Goal: Information Seeking & Learning: Learn about a topic

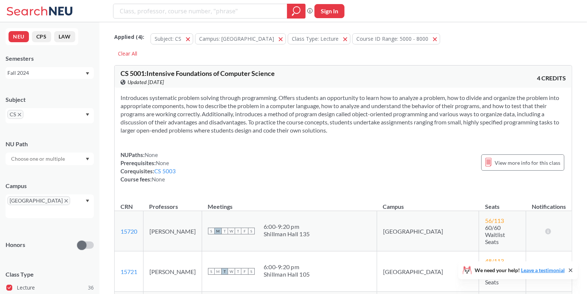
click at [335, 15] on button "Sign In" at bounding box center [329, 11] width 30 height 14
select select "US"
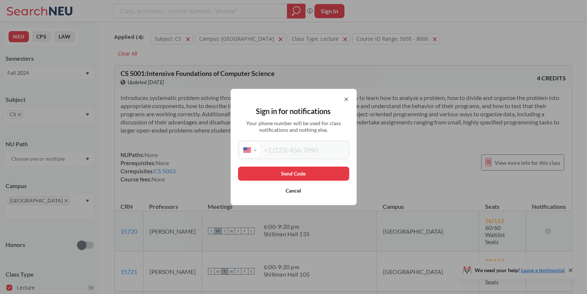
click at [320, 152] on input "tel" at bounding box center [303, 150] width 88 height 15
type input "[PHONE_NUMBER]"
click at [311, 174] on button "Send Code" at bounding box center [293, 174] width 111 height 14
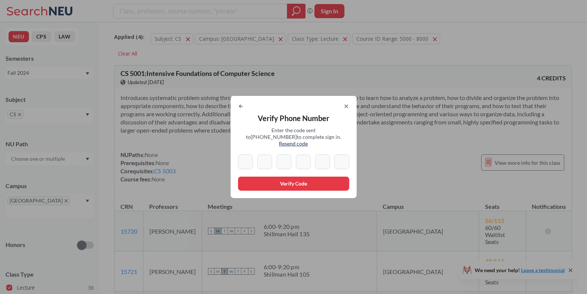
type input "6"
type input "7"
type input "1"
type input "7"
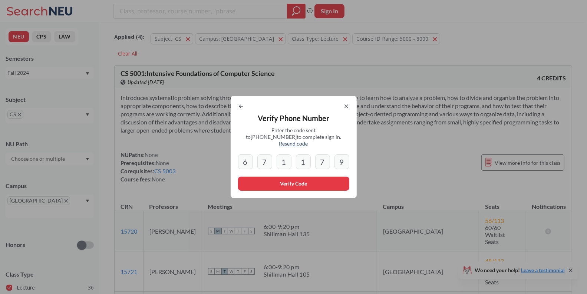
type input "9"
click at [301, 177] on button "Verify Code" at bounding box center [293, 184] width 111 height 14
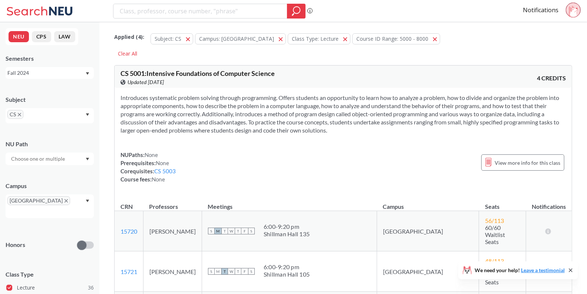
click at [64, 200] on icon "X to remove pill" at bounding box center [65, 200] width 3 height 3
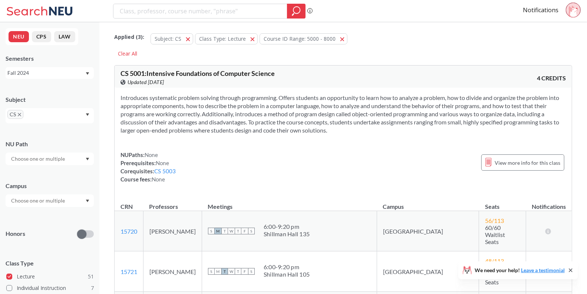
scroll to position [15, 0]
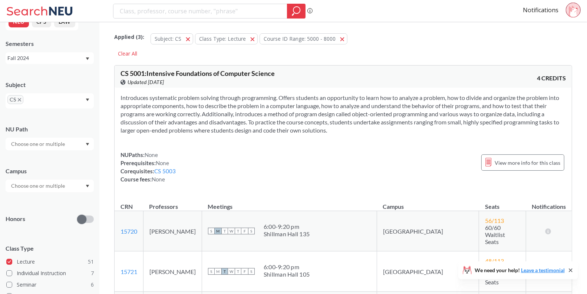
click at [62, 57] on div "Fall 2024" at bounding box center [45, 58] width 77 height 8
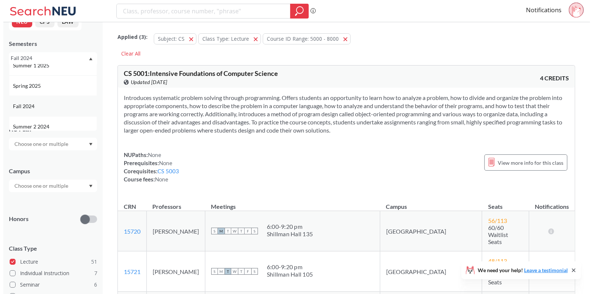
scroll to position [71, 0]
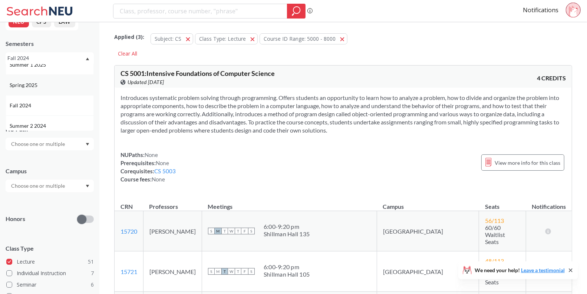
click at [55, 86] on div "Spring 2025" at bounding box center [52, 85] width 84 height 8
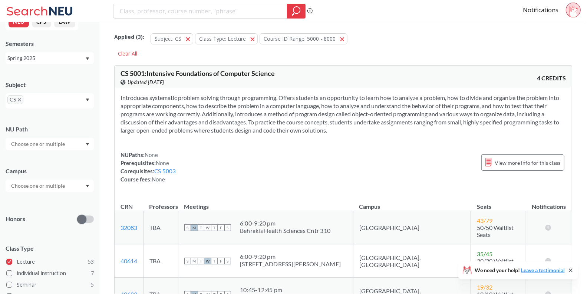
click at [37, 186] on input "text" at bounding box center [38, 186] width 62 height 9
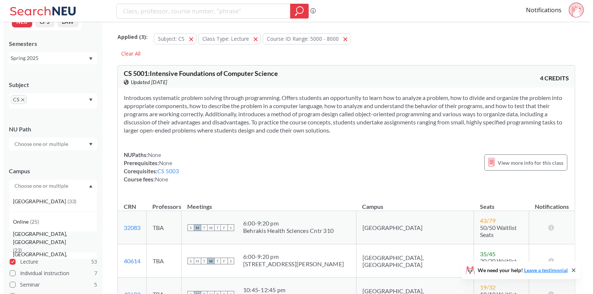
scroll to position [1, 0]
click at [31, 243] on span "[GEOGRAPHIC_DATA], [GEOGRAPHIC_DATA]" at bounding box center [52, 238] width 84 height 16
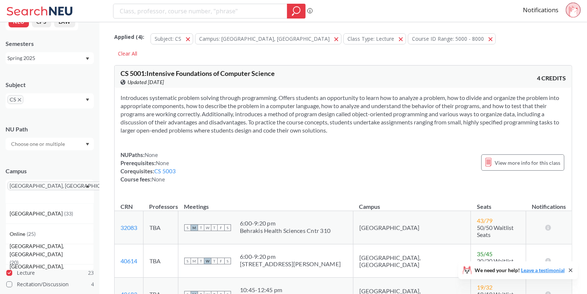
click at [362, 159] on div "NUPaths: None Prerequisites: None Corequisites: CS 5003 Course fees: None View …" at bounding box center [342, 167] width 445 height 33
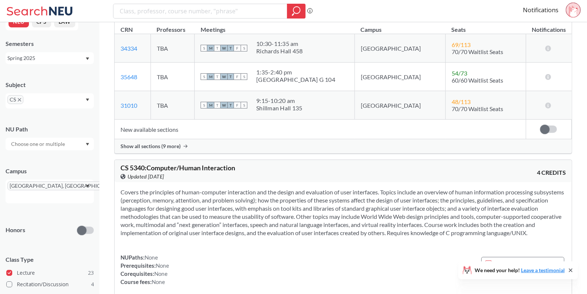
scroll to position [1846, 0]
